Goal: Information Seeking & Learning: Check status

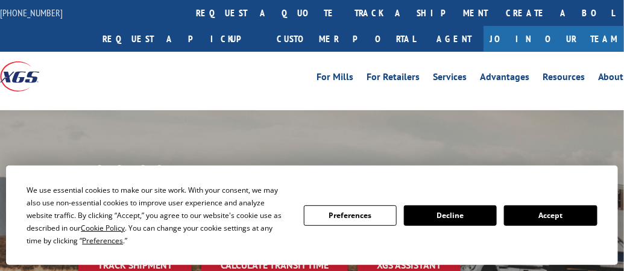
click at [539, 215] on button "Accept" at bounding box center [550, 216] width 93 height 20
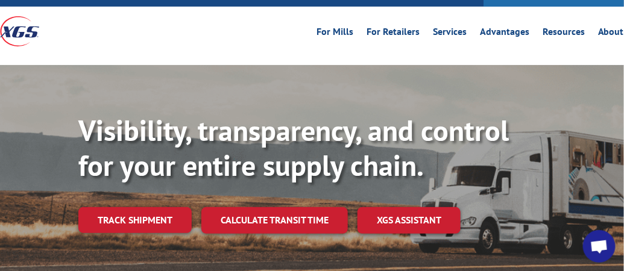
scroll to position [60, 0]
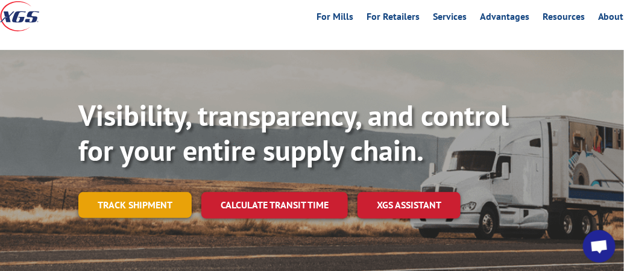
click at [128, 200] on link "Track shipment" at bounding box center [134, 204] width 113 height 25
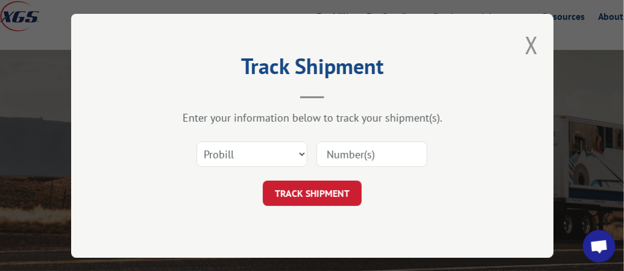
click at [356, 154] on input at bounding box center [371, 154] width 111 height 25
paste input "17444692"
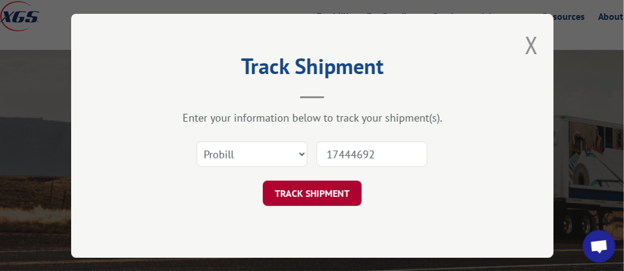
type input "17444692"
click at [336, 190] on button "TRACK SHIPMENT" at bounding box center [312, 193] width 99 height 25
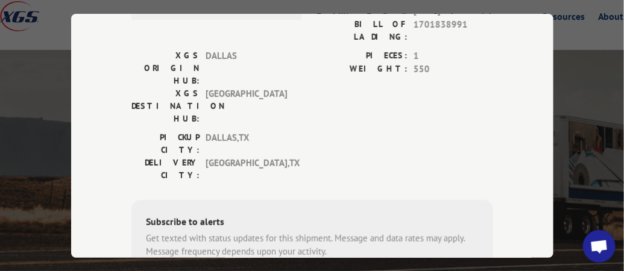
scroll to position [241, 0]
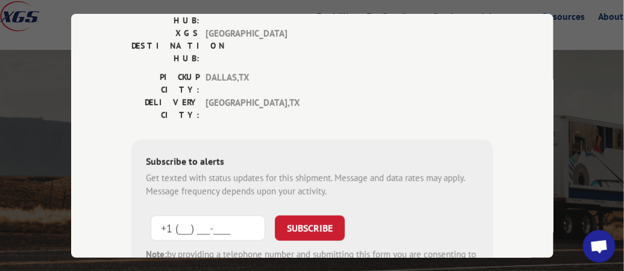
click at [198, 215] on input "+1 (___) ___-____" at bounding box center [208, 227] width 115 height 25
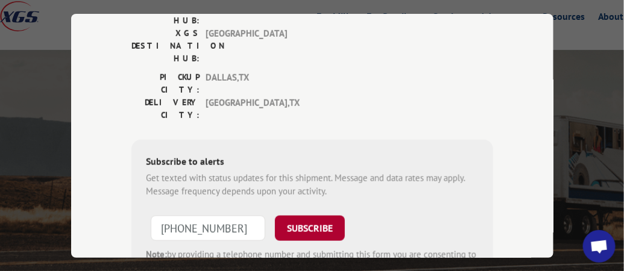
type input "[PHONE_NUMBER]"
click at [285, 215] on button "SUBSCRIBE" at bounding box center [310, 227] width 70 height 25
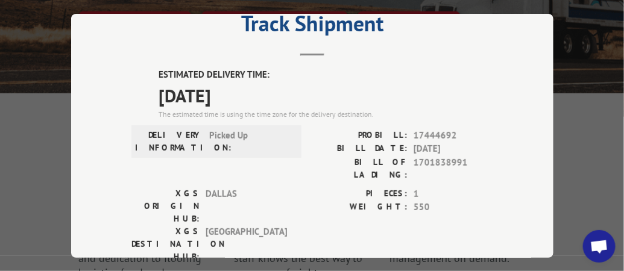
scroll to position [0, 0]
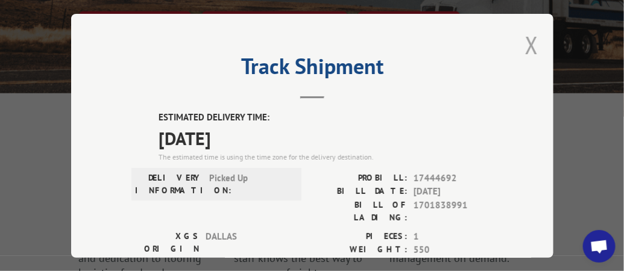
click at [527, 37] on button "Close modal" at bounding box center [531, 45] width 13 height 32
